Goal: Communication & Community: Answer question/provide support

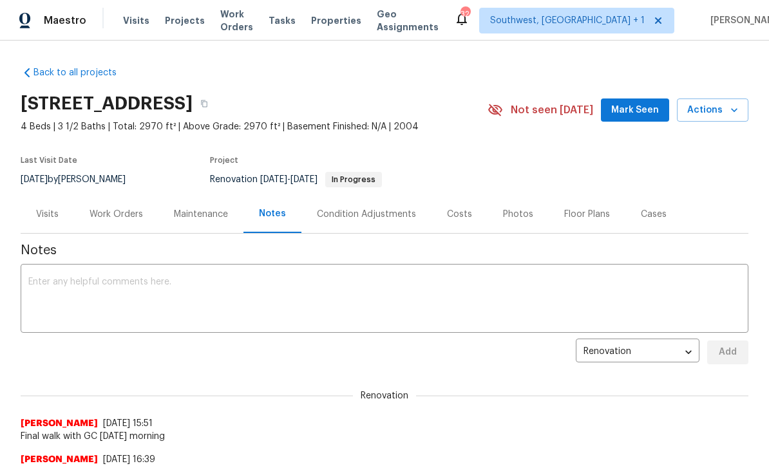
click at [126, 24] on span "Visits" at bounding box center [136, 20] width 26 height 13
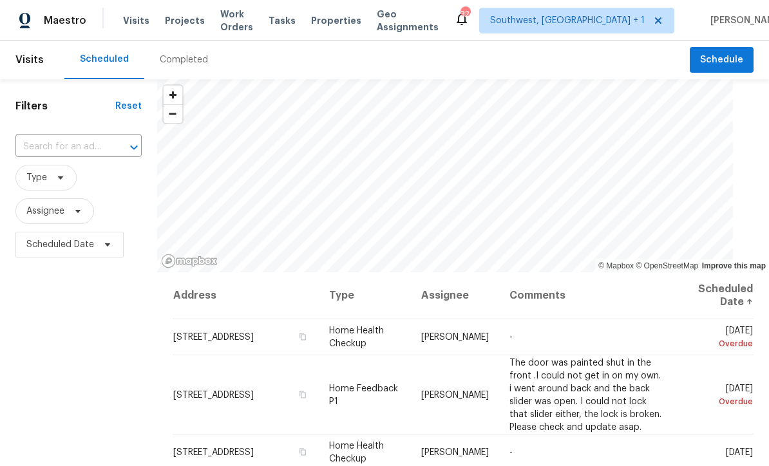
click at [38, 154] on input "text" at bounding box center [60, 147] width 90 height 20
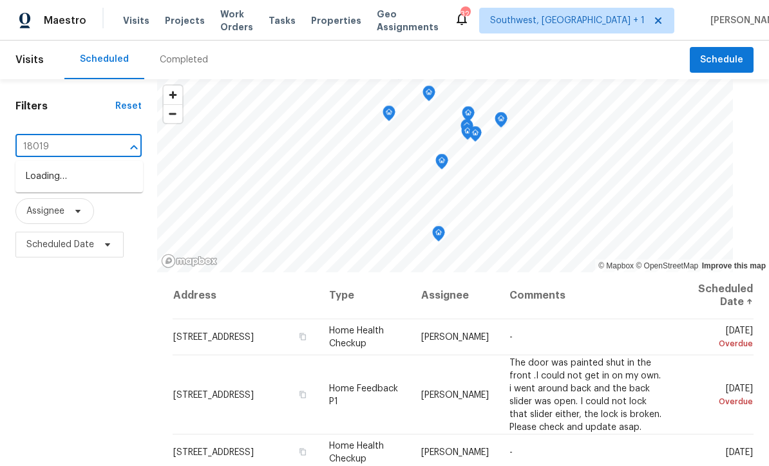
type input "18019"
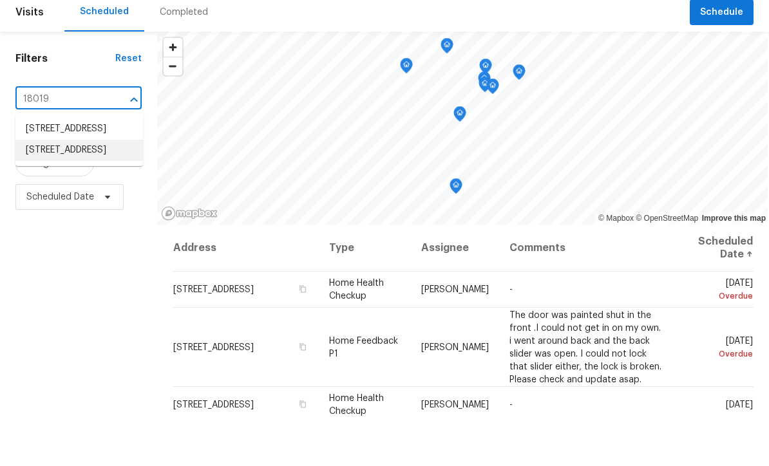
click at [46, 187] on li "[STREET_ADDRESS]" at bounding box center [79, 197] width 128 height 21
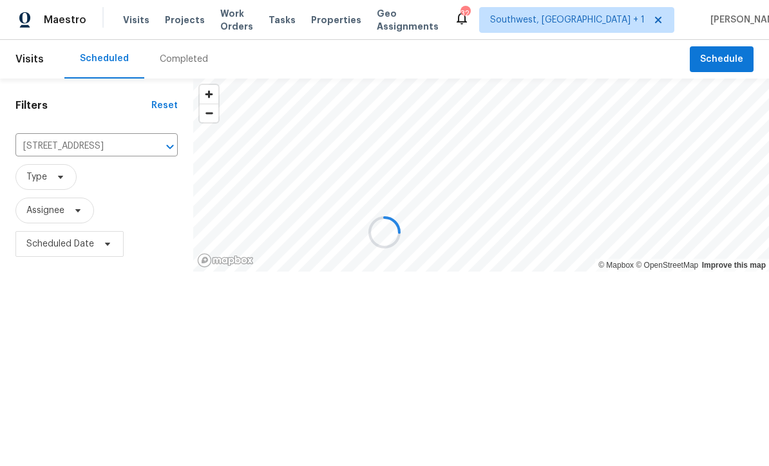
scroll to position [1, 0]
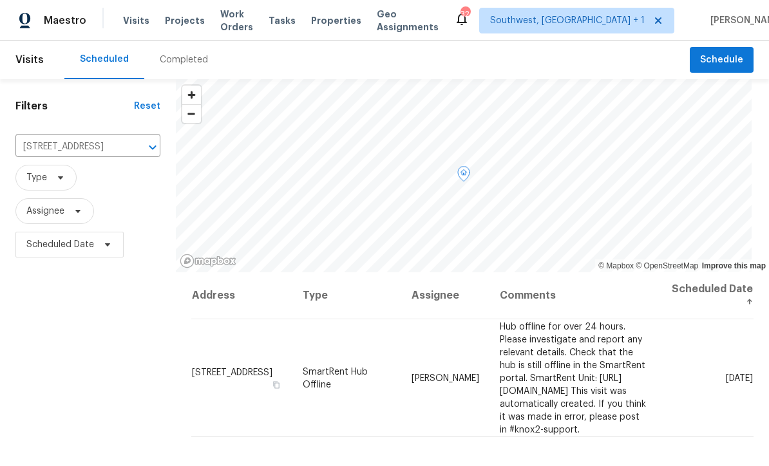
click at [0, 0] on span at bounding box center [0, 0] width 0 height 0
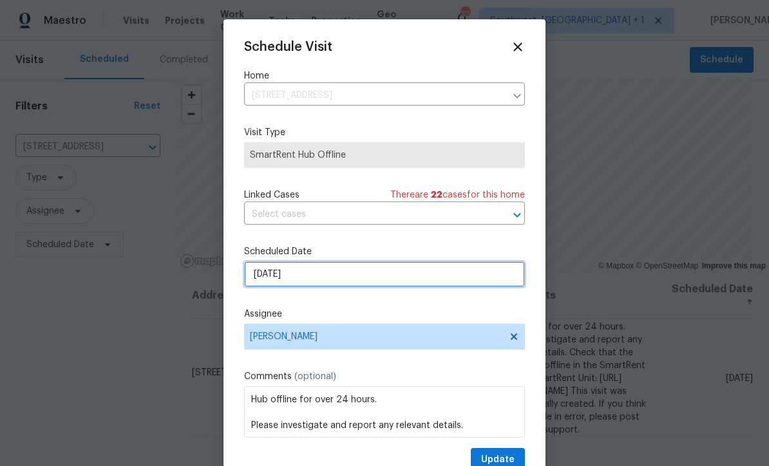
click at [311, 279] on input "[DATE]" at bounding box center [384, 275] width 281 height 26
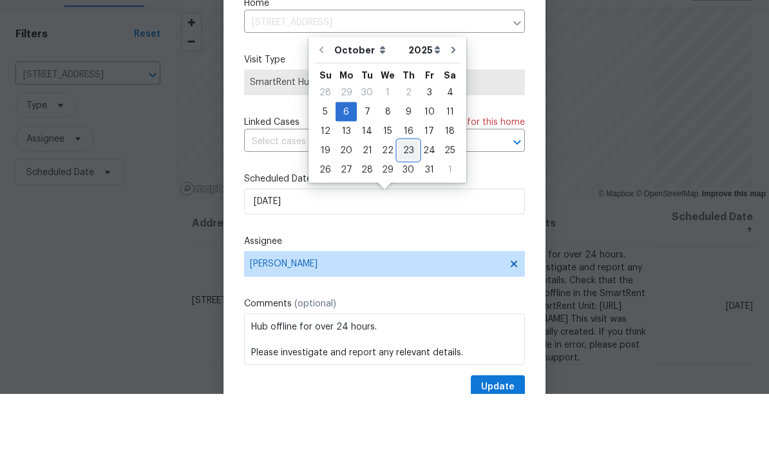
click at [403, 214] on div "23" at bounding box center [408, 223] width 21 height 18
type input "[DATE]"
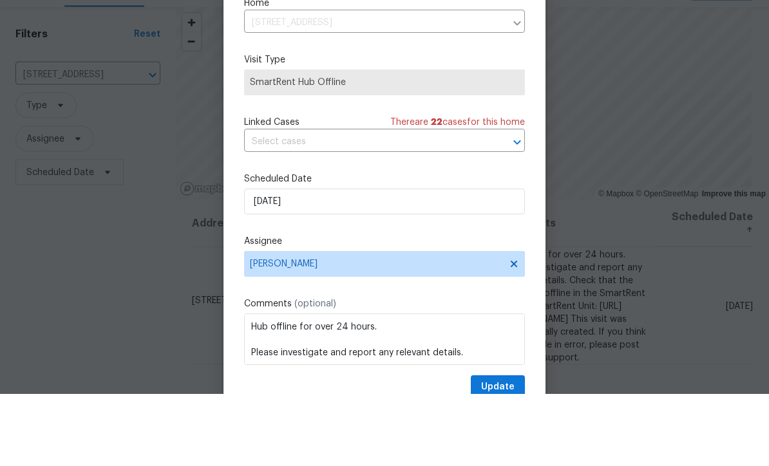
scroll to position [43, 0]
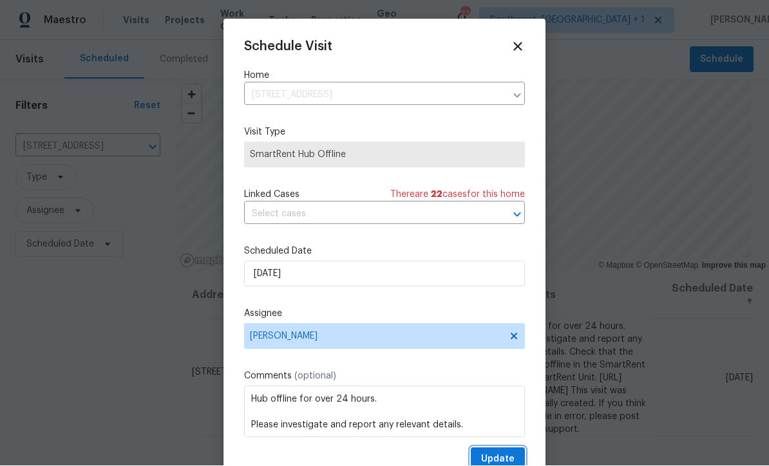
click at [500, 458] on span "Update" at bounding box center [497, 460] width 33 height 16
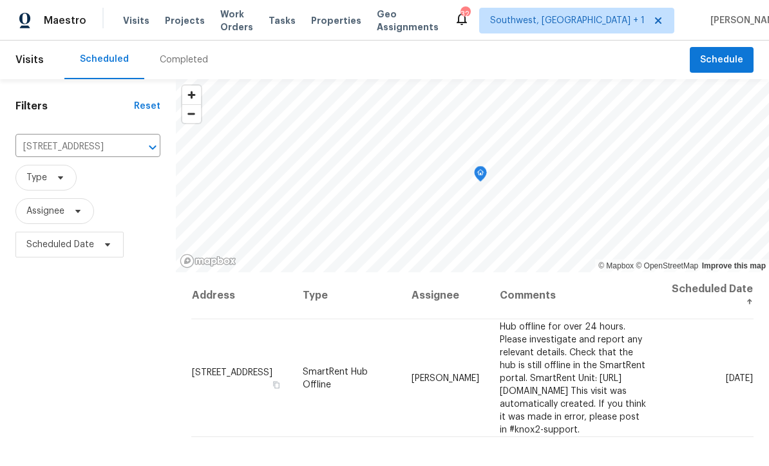
scroll to position [0, 0]
click at [173, 16] on span "Projects" at bounding box center [185, 20] width 40 height 13
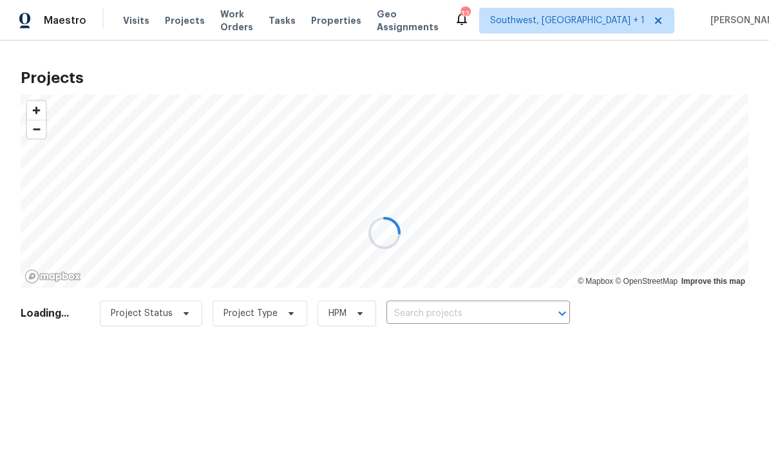
click at [515, 313] on div at bounding box center [384, 233] width 769 height 466
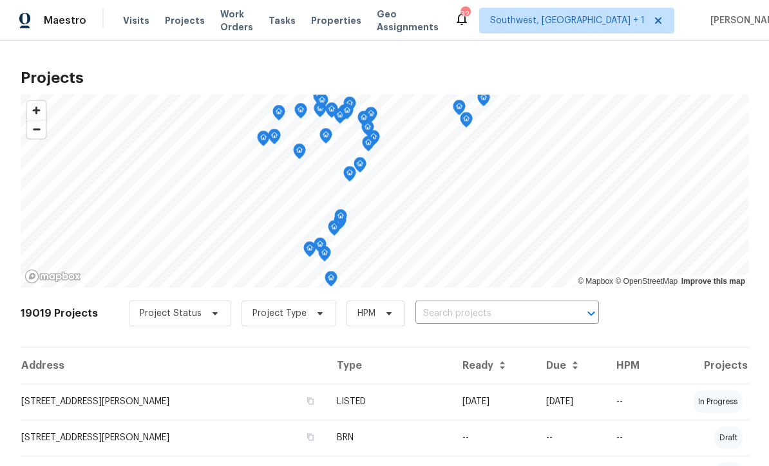
click at [508, 316] on input "text" at bounding box center [490, 314] width 148 height 20
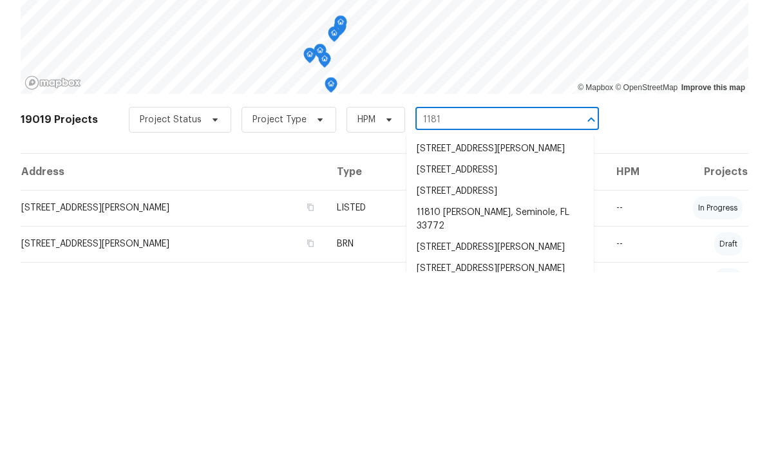
type input "1181 b"
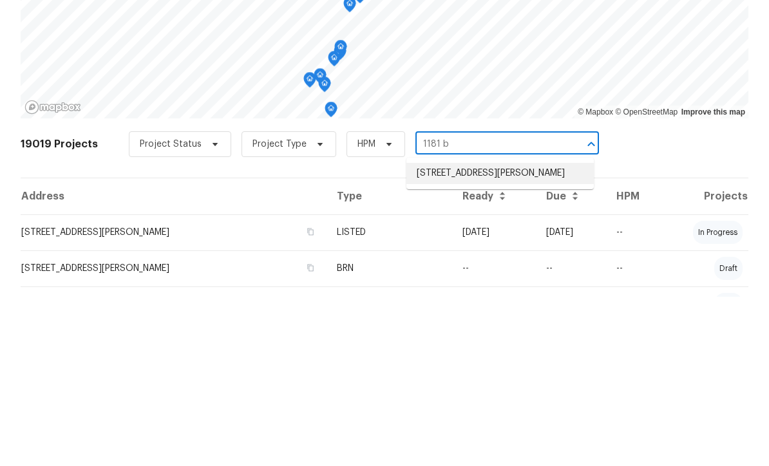
click at [519, 332] on li "[STREET_ADDRESS][PERSON_NAME]" at bounding box center [499, 342] width 187 height 21
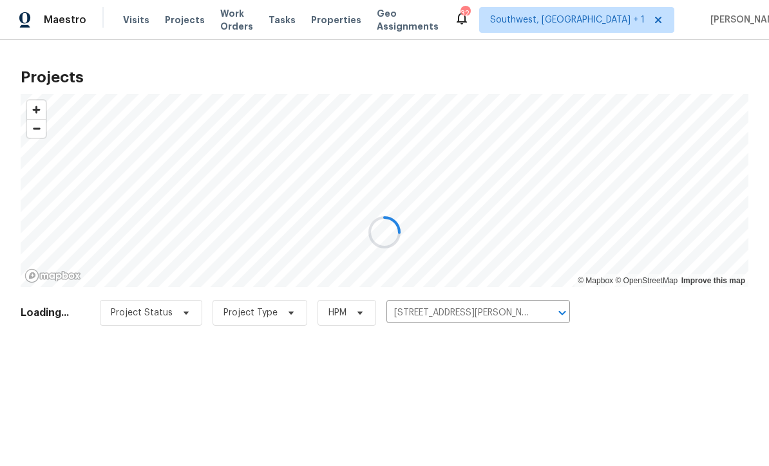
scroll to position [1, 0]
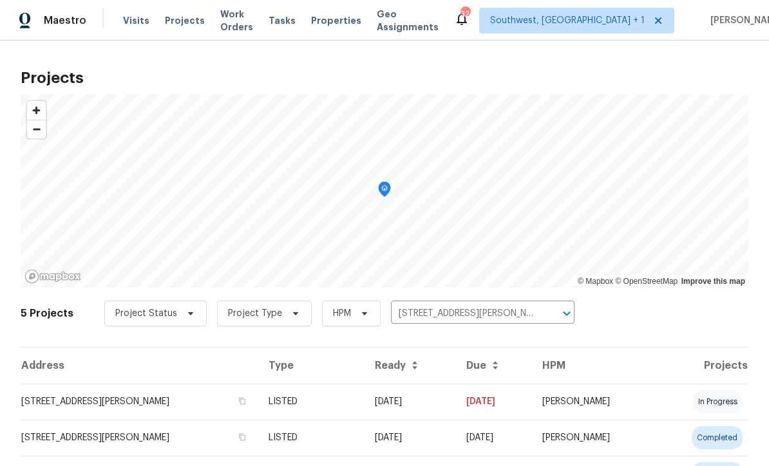
click at [454, 401] on td "[DATE]" at bounding box center [410, 402] width 91 height 36
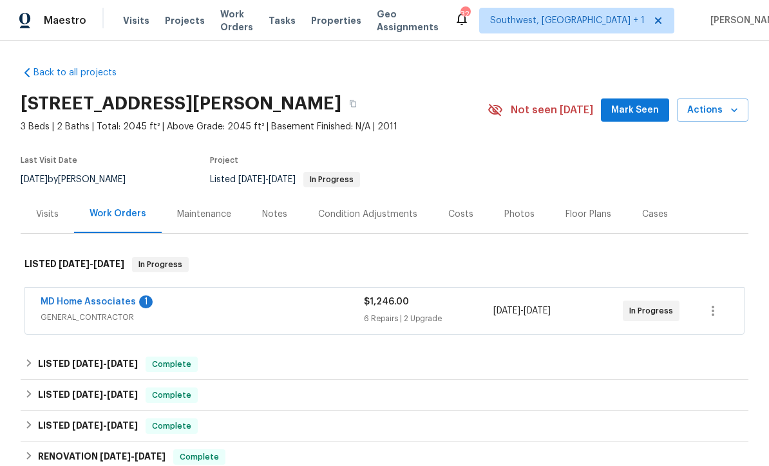
click at [99, 298] on link "MD Home Associates" at bounding box center [88, 302] width 95 height 9
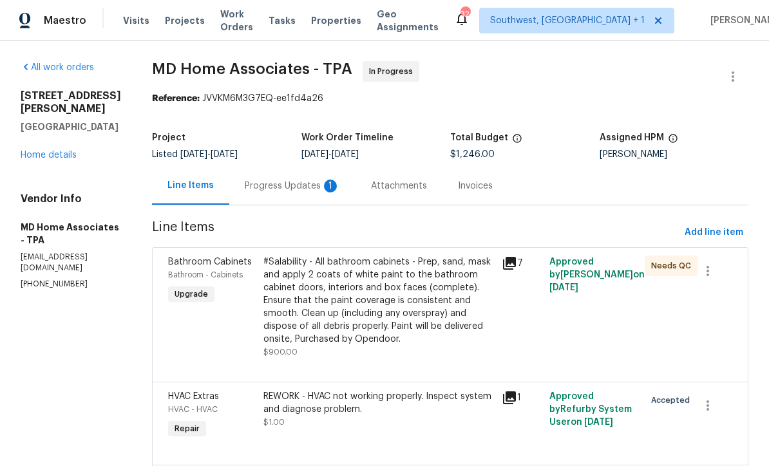
click at [315, 193] on div "Progress Updates 1" at bounding box center [292, 186] width 95 height 13
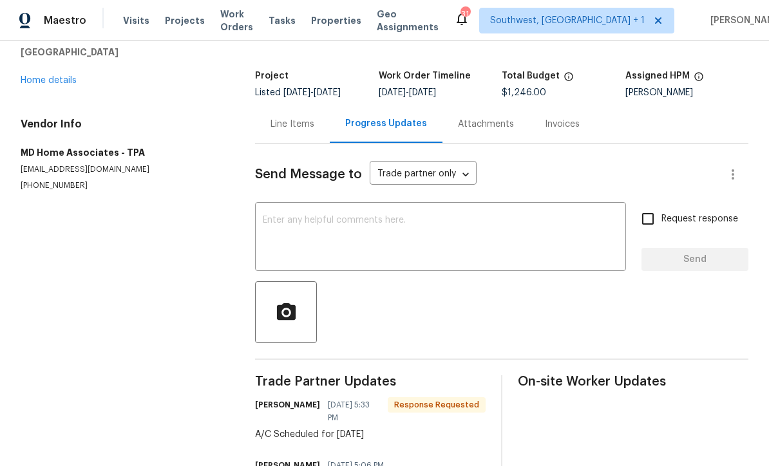
scroll to position [63, 0]
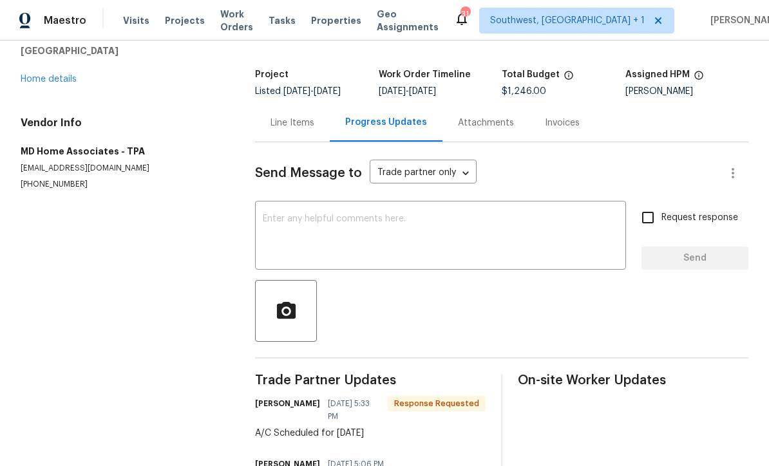
click at [435, 223] on textarea at bounding box center [441, 237] width 356 height 45
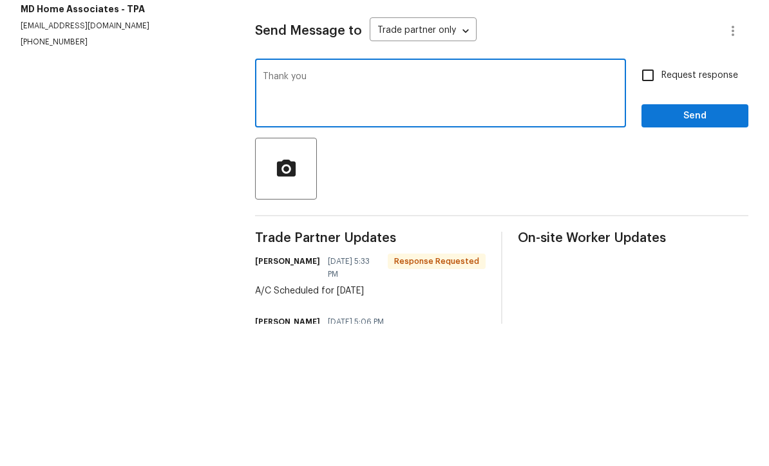
type textarea "Thank you"
click at [657, 204] on input "Request response" at bounding box center [648, 217] width 27 height 27
checkbox input "true"
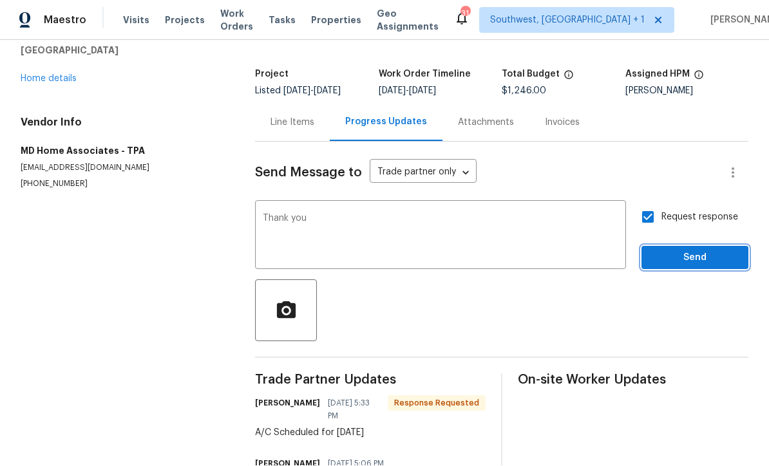
click at [692, 247] on button "Send" at bounding box center [695, 259] width 107 height 24
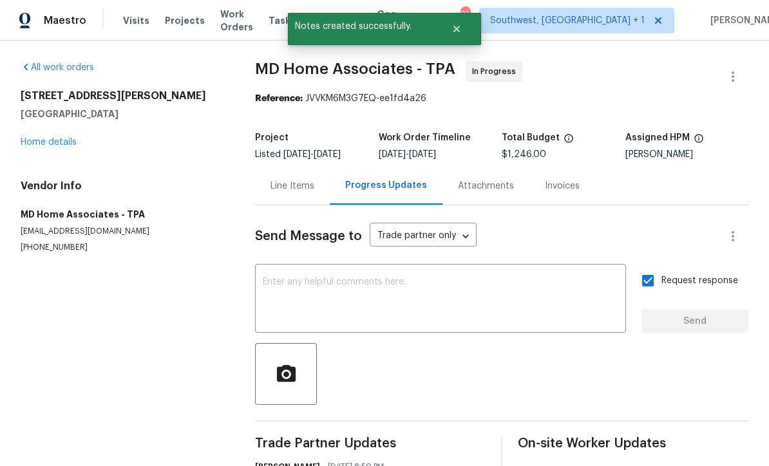
scroll to position [0, 0]
click at [56, 138] on link "Home details" at bounding box center [49, 142] width 56 height 9
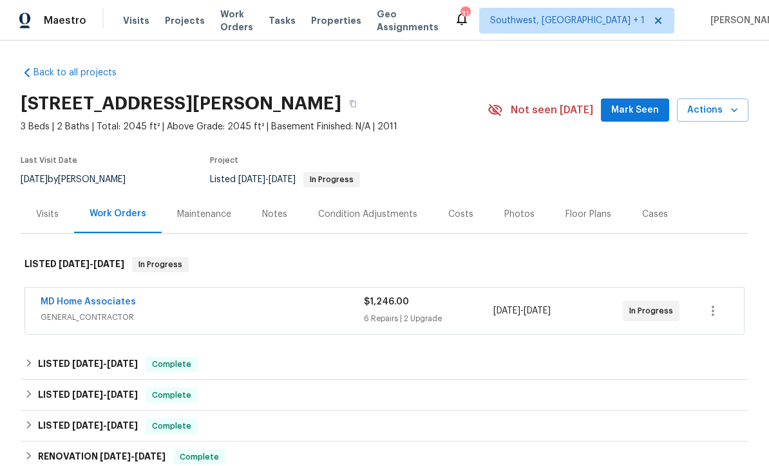
click at [221, 20] on span "Work Orders" at bounding box center [236, 21] width 33 height 26
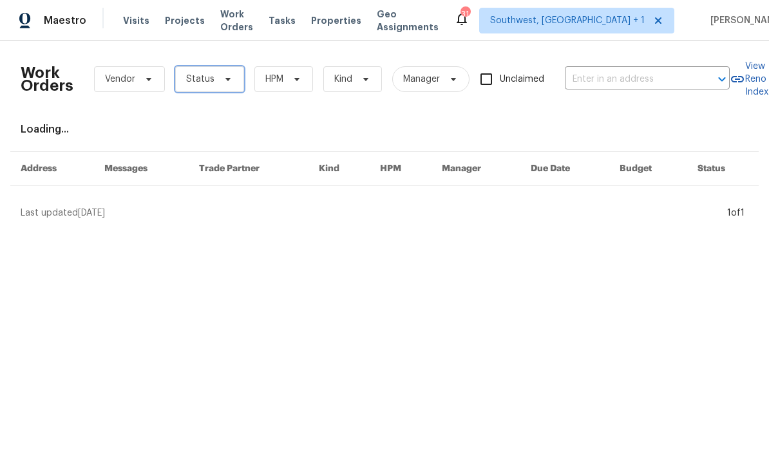
click at [202, 82] on span "Status" at bounding box center [200, 79] width 28 height 13
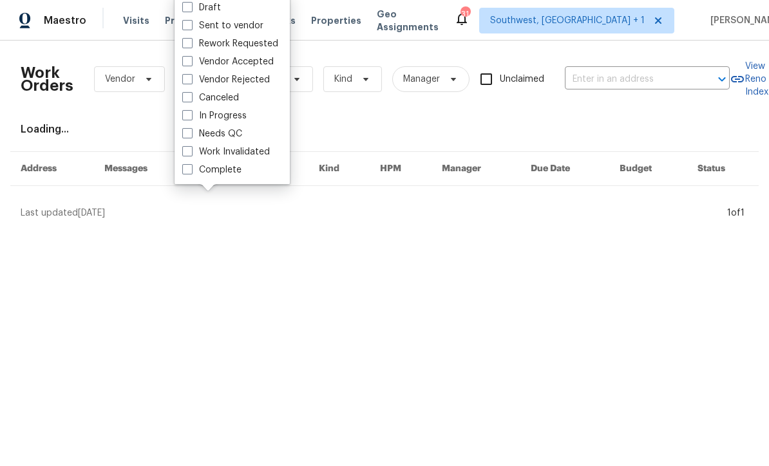
click at [182, 130] on span at bounding box center [187, 133] width 10 height 10
click at [182, 130] on input "Needs QC" at bounding box center [186, 132] width 8 height 8
checkbox input "true"
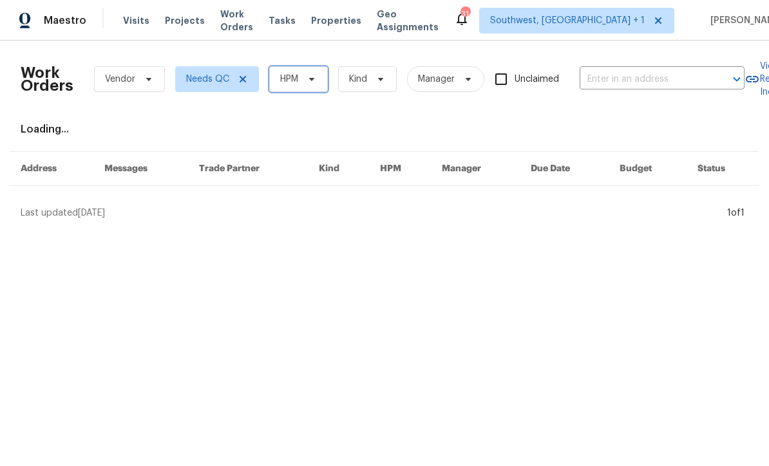
click at [315, 83] on icon at bounding box center [312, 79] width 10 height 10
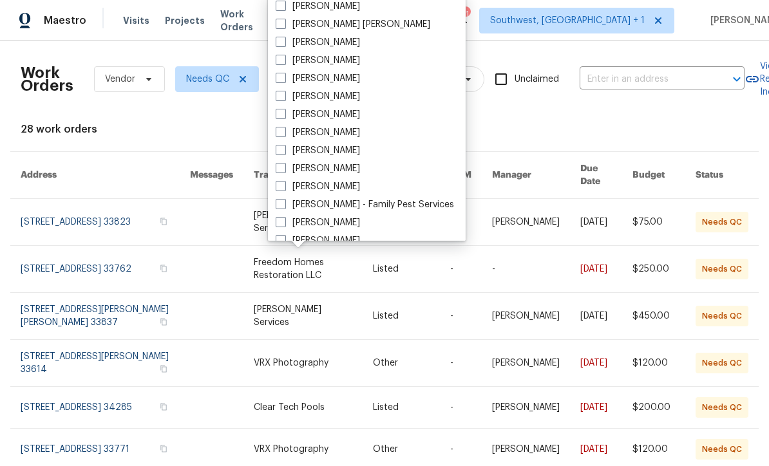
scroll to position [108, 0]
click at [277, 155] on span at bounding box center [281, 151] width 10 height 10
click at [277, 154] on input "[PERSON_NAME]" at bounding box center [280, 150] width 8 height 8
checkbox input "true"
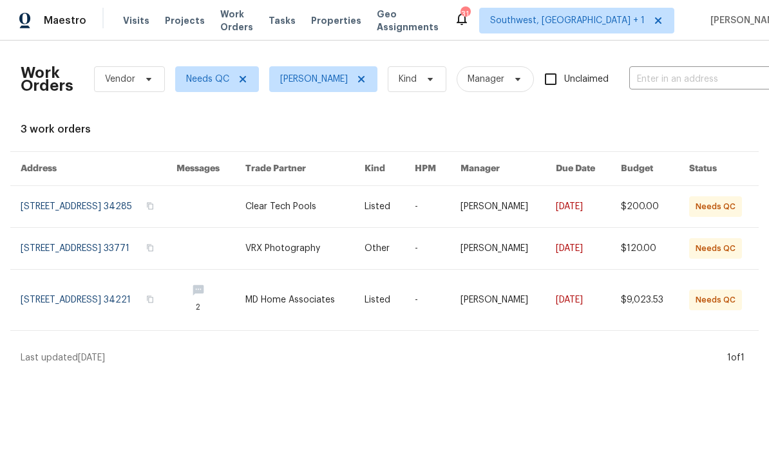
click at [364, 213] on link at bounding box center [304, 206] width 119 height 41
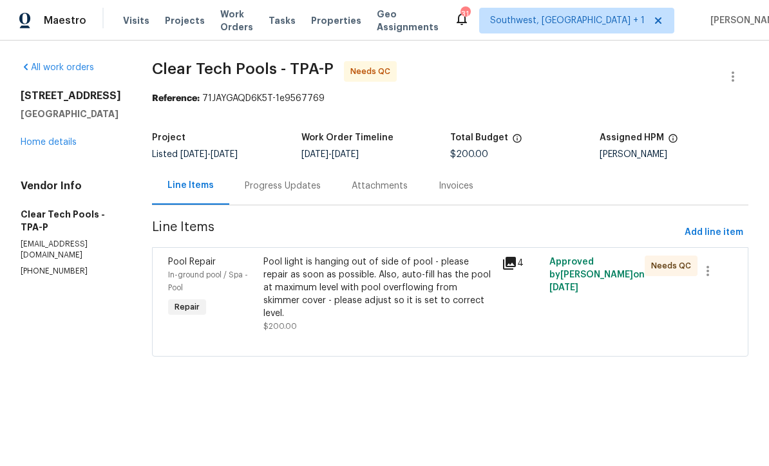
click at [432, 304] on div "Pool light is hanging out of side of pool - please repair as soon as possible. …" at bounding box center [378, 288] width 231 height 64
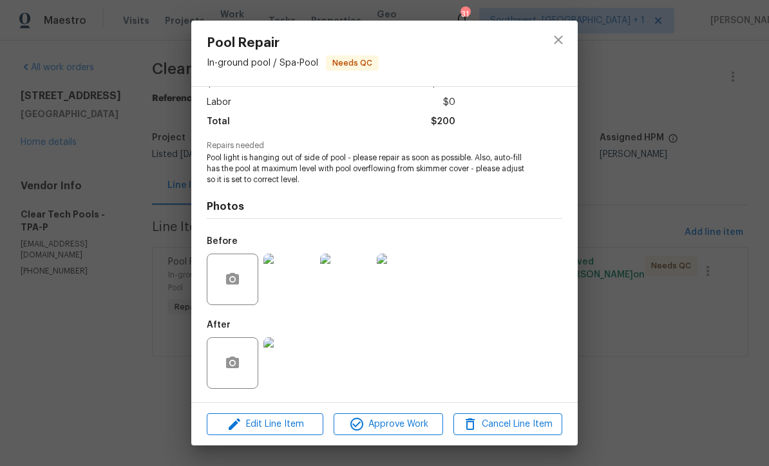
scroll to position [86, 0]
click at [298, 367] on img at bounding box center [289, 364] width 52 height 52
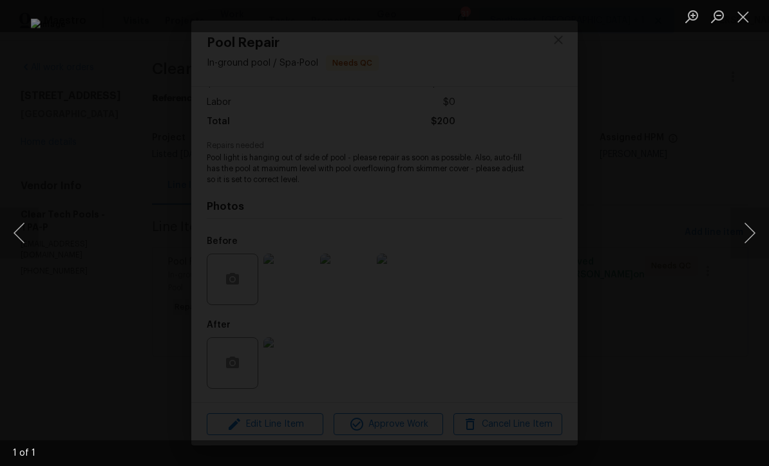
click at [747, 15] on button "Close lightbox" at bounding box center [744, 16] width 26 height 23
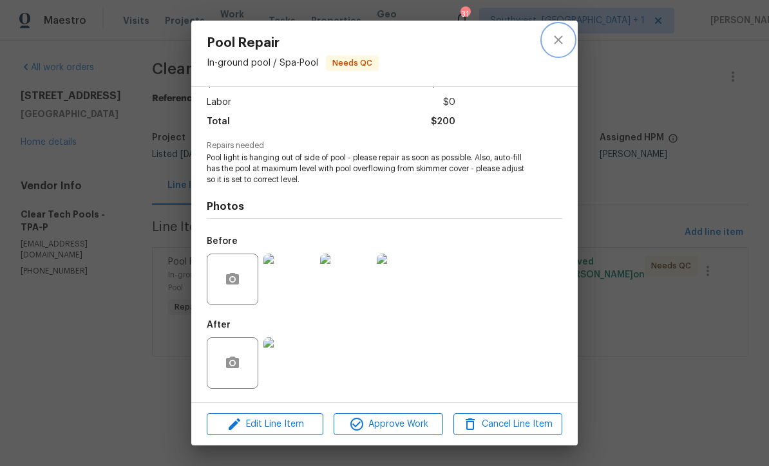
click at [560, 50] on button "close" at bounding box center [558, 39] width 31 height 31
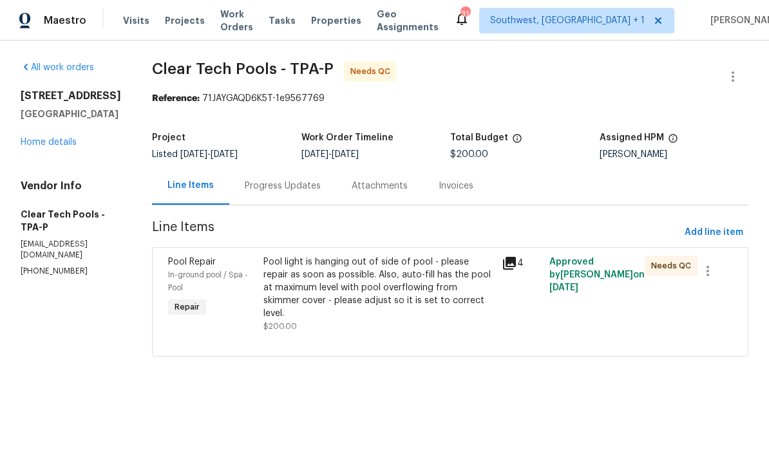
click at [311, 191] on div "Progress Updates" at bounding box center [283, 186] width 76 height 13
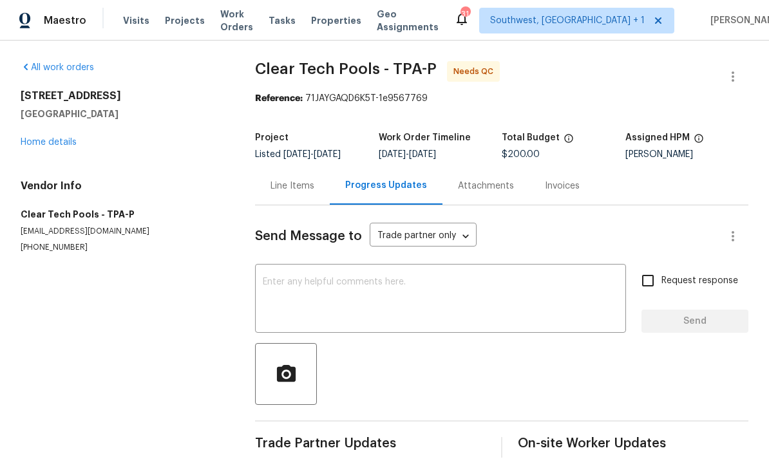
scroll to position [13, 0]
click at [352, 280] on textarea at bounding box center [441, 300] width 356 height 45
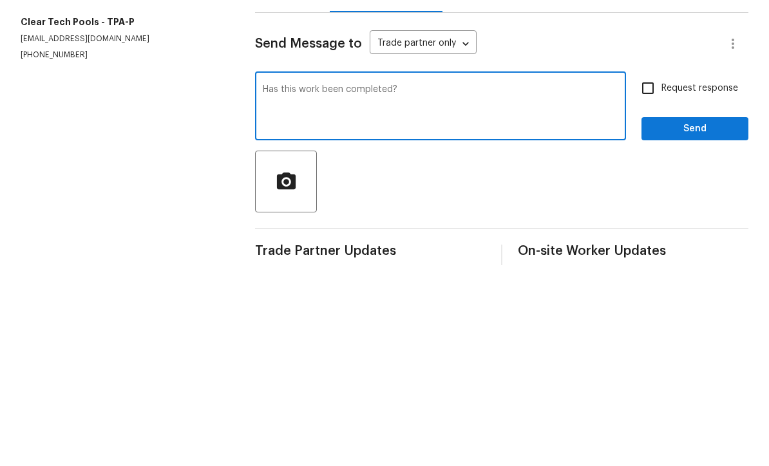
type textarea "Has this work been completed?"
click at [649, 267] on input "Request response" at bounding box center [648, 280] width 27 height 27
checkbox input "true"
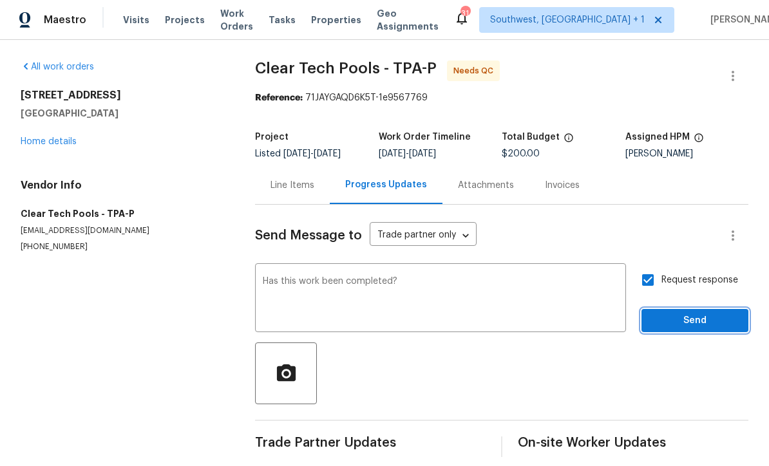
click at [684, 317] on button "Send" at bounding box center [695, 322] width 107 height 24
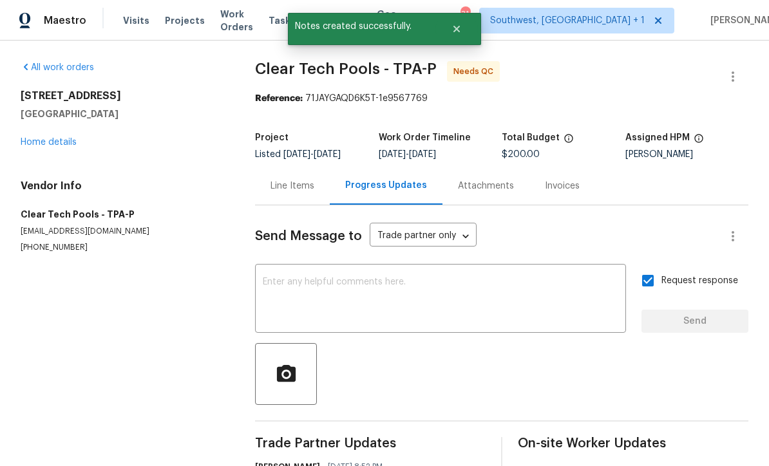
click at [33, 138] on link "Home details" at bounding box center [49, 142] width 56 height 9
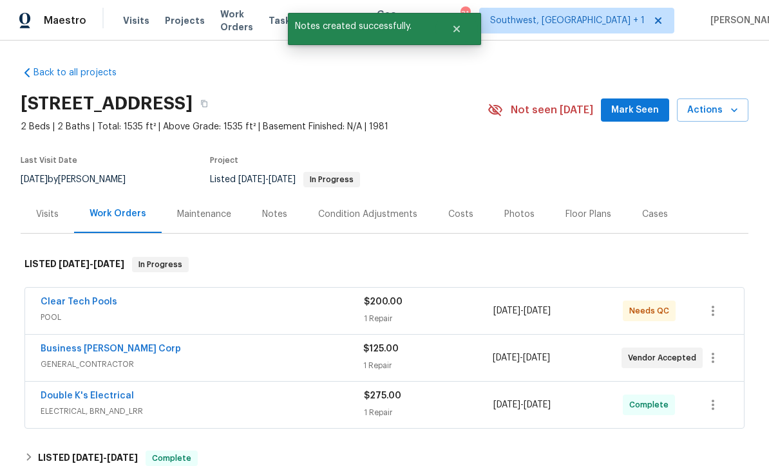
click at [252, 17] on span "Work Orders" at bounding box center [236, 21] width 33 height 26
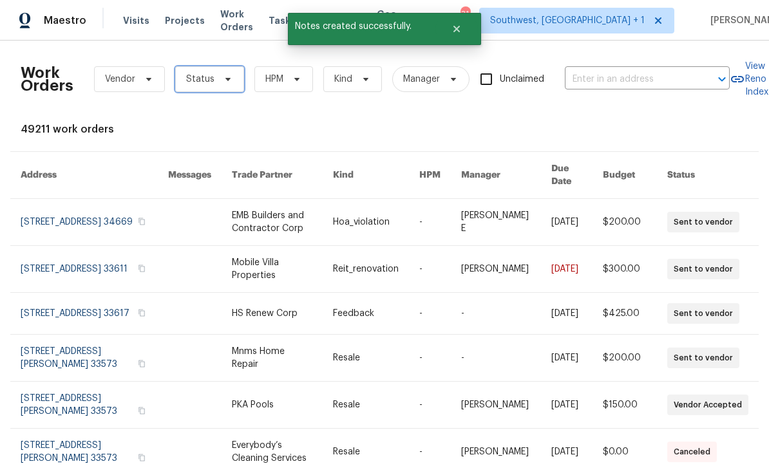
click at [209, 79] on span "Status" at bounding box center [200, 79] width 28 height 13
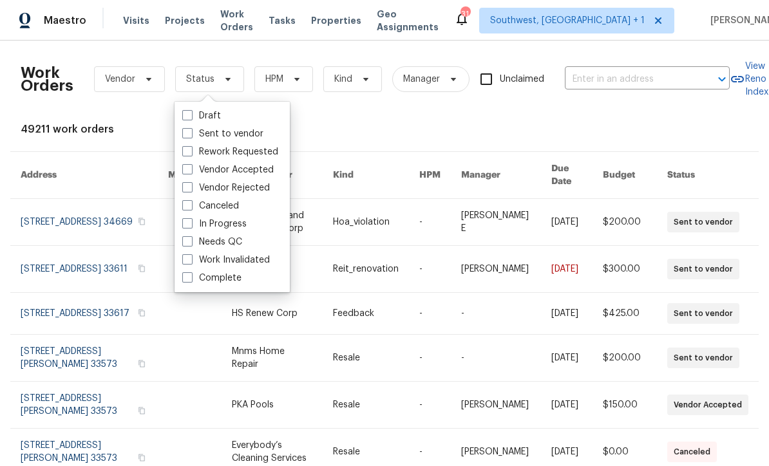
click at [193, 240] on label "Needs QC" at bounding box center [212, 242] width 60 height 13
click at [191, 240] on input "Needs QC" at bounding box center [186, 240] width 8 height 8
checkbox input "true"
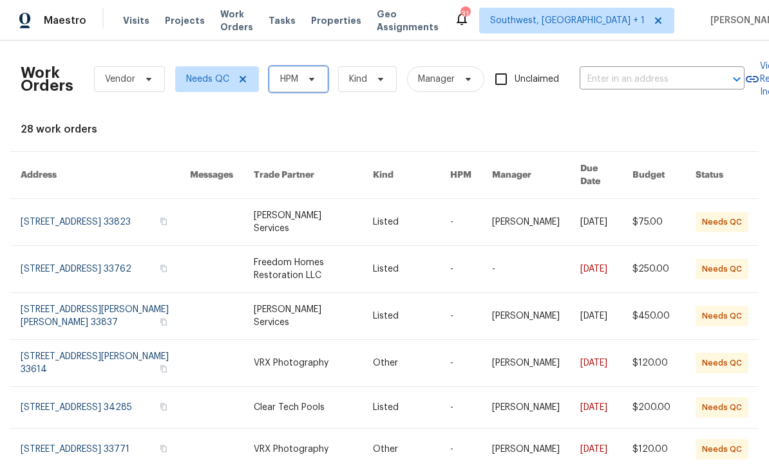
click at [320, 75] on span "HPM" at bounding box center [298, 79] width 59 height 26
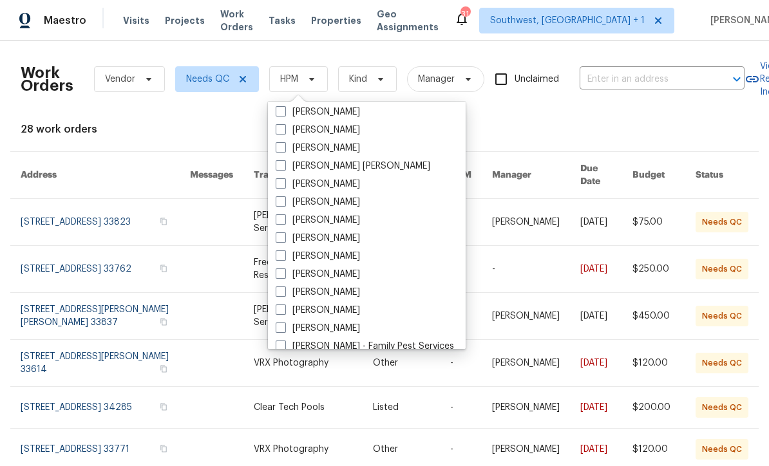
scroll to position [75, 0]
click at [287, 292] on label "[PERSON_NAME]" at bounding box center [318, 293] width 84 height 13
click at [284, 292] on input "[PERSON_NAME]" at bounding box center [280, 291] width 8 height 8
checkbox input "true"
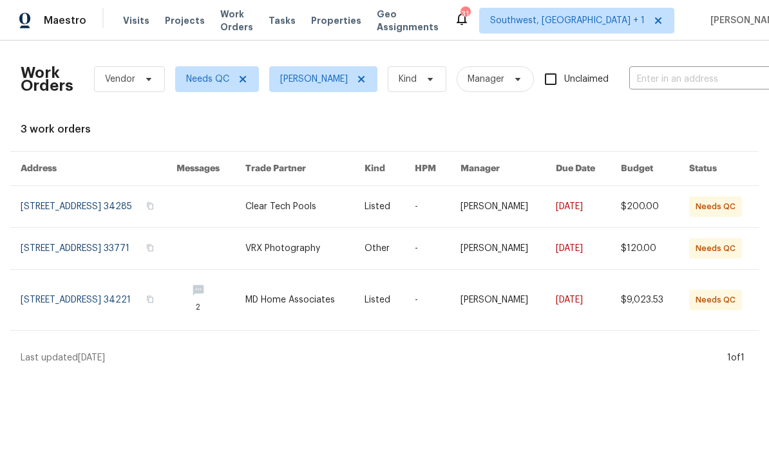
click at [341, 311] on link at bounding box center [304, 300] width 119 height 61
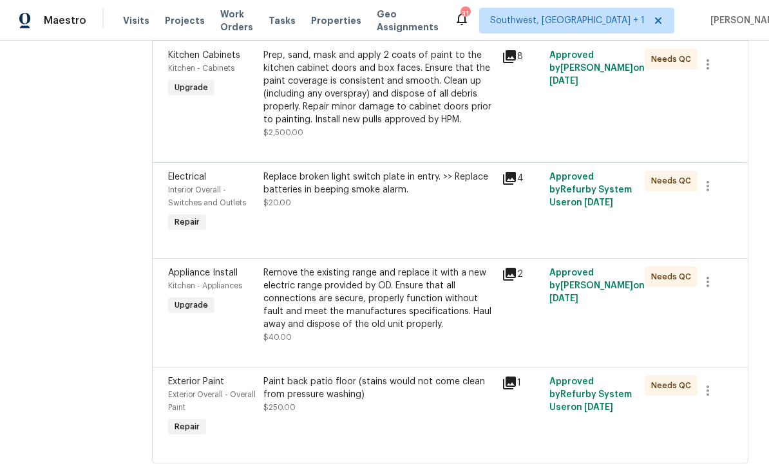
scroll to position [898, 0]
click at [420, 414] on div "Paint back patio floor (stains would not come clean from pressure washing) $250…" at bounding box center [378, 395] width 231 height 39
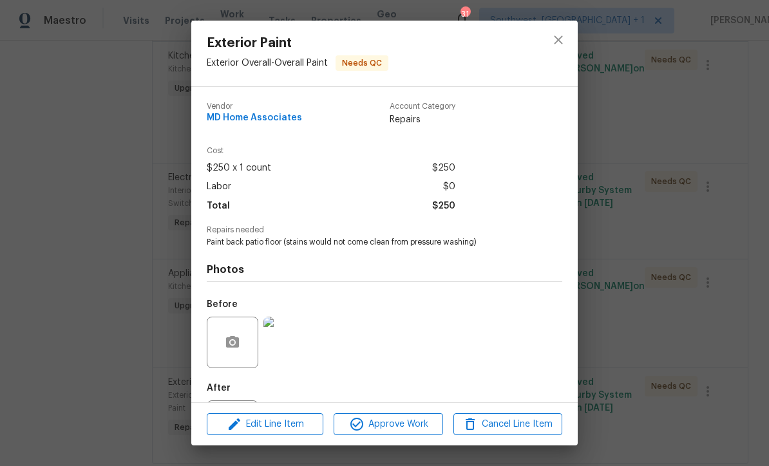
scroll to position [0, 0]
click at [565, 40] on icon "close" at bounding box center [558, 39] width 15 height 15
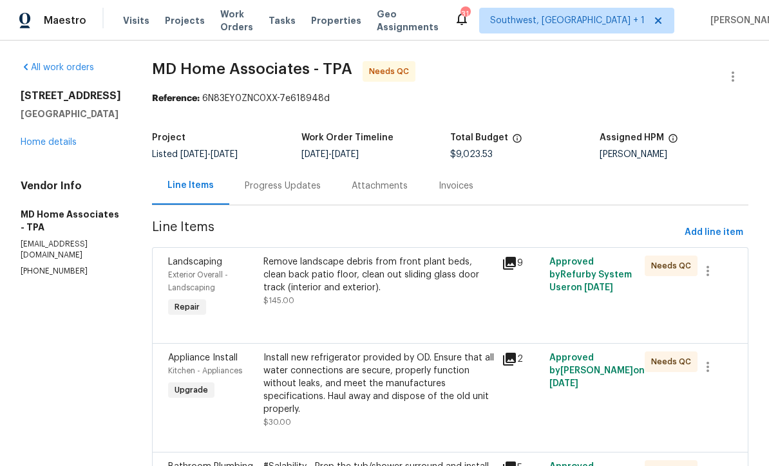
click at [301, 188] on div "Progress Updates" at bounding box center [283, 186] width 76 height 13
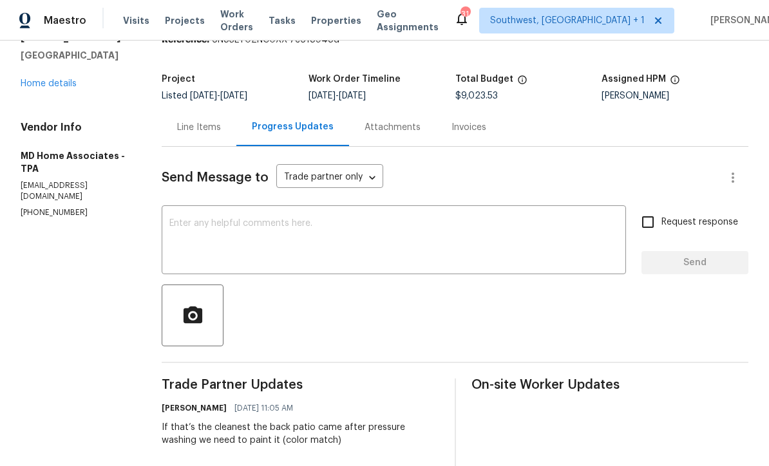
scroll to position [36, 0]
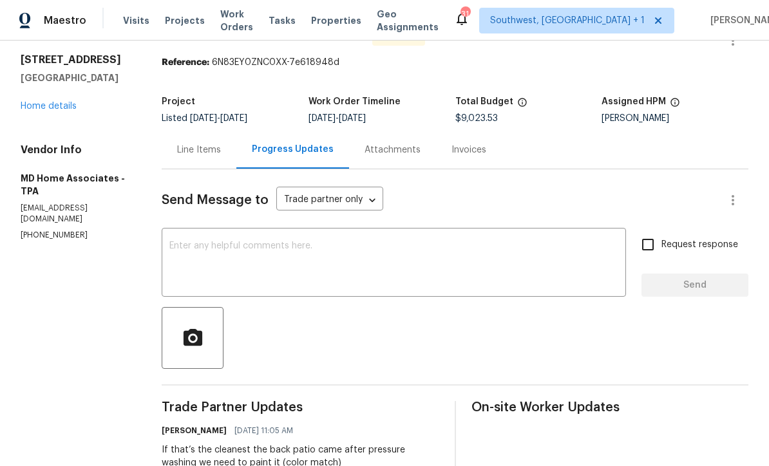
click at [275, 244] on textarea at bounding box center [393, 264] width 449 height 45
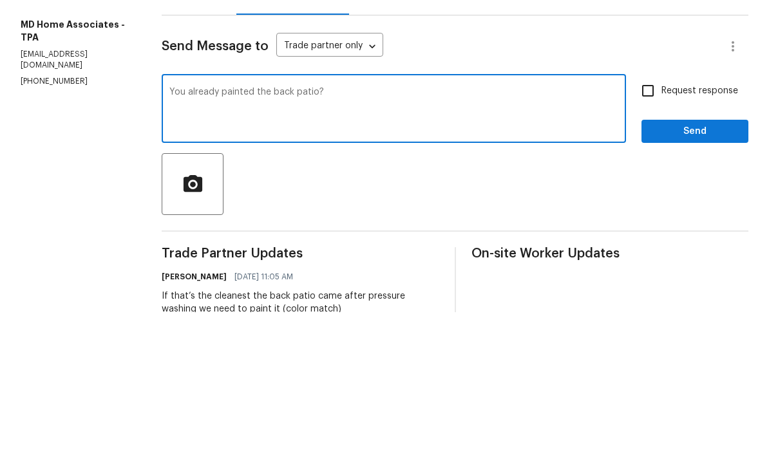
type textarea "You already painted the back patio?"
click at [650, 231] on input "Request response" at bounding box center [648, 244] width 27 height 27
checkbox input "true"
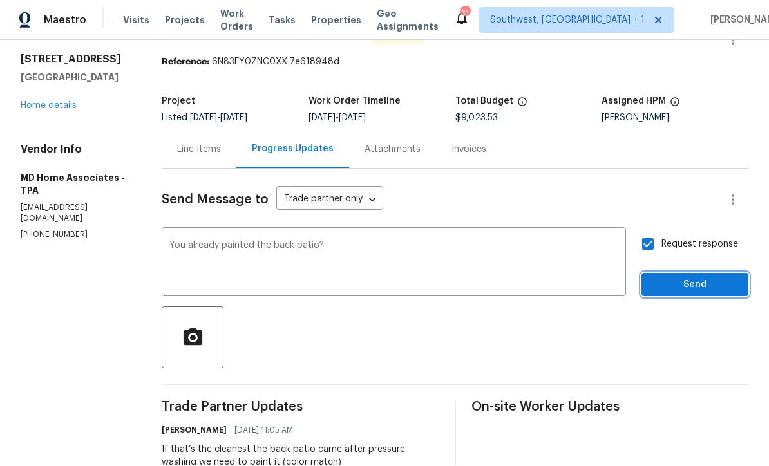
click at [691, 278] on span "Send" at bounding box center [695, 286] width 86 height 16
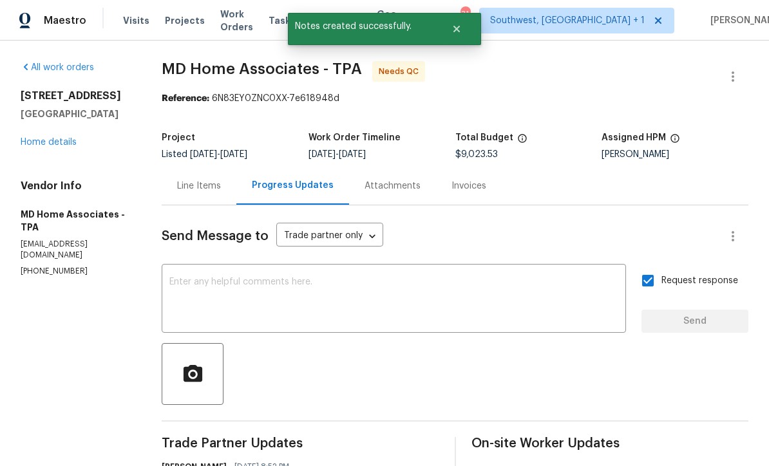
click at [46, 138] on link "Home details" at bounding box center [49, 142] width 56 height 9
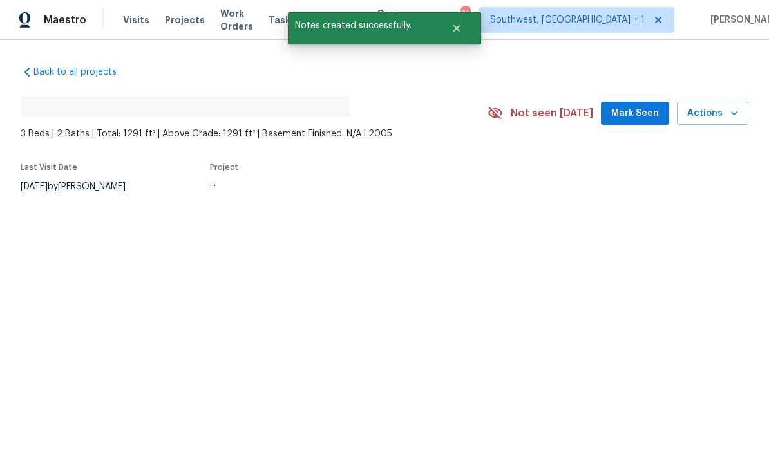
scroll to position [1, 0]
